Goal: Navigation & Orientation: Find specific page/section

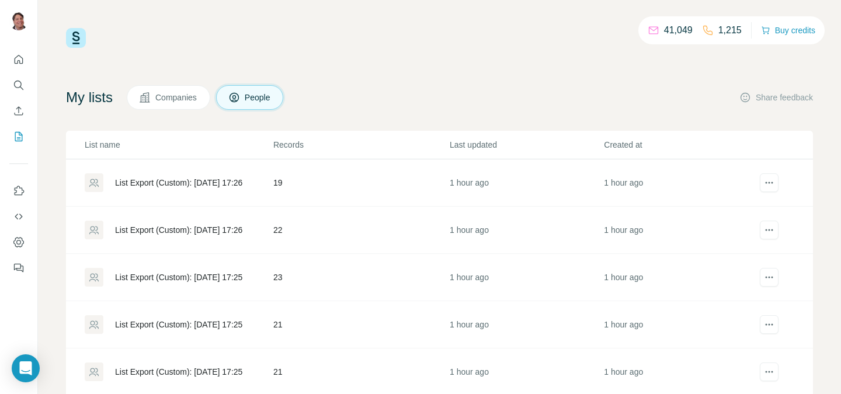
click at [355, 82] on div "41,049 1,215 Buy credits My lists Companies People Share feedback List name Rec…" at bounding box center [439, 237] width 747 height 418
